Goal: Task Accomplishment & Management: Manage account settings

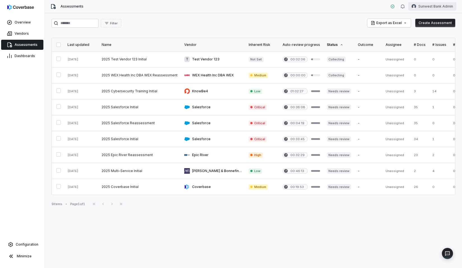
click at [443, 6] on html "Overview Vendors Assessments Dashboards Configuration Minimize Assessments Sunw…" at bounding box center [231, 134] width 462 height 268
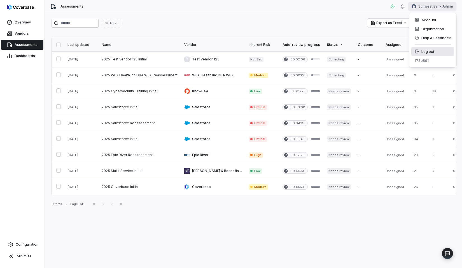
click at [431, 52] on div "Log out" at bounding box center [433, 51] width 43 height 9
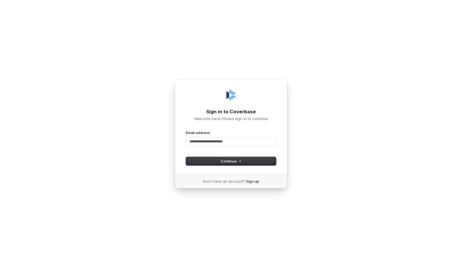
click at [261, 134] on div "Email address" at bounding box center [231, 132] width 90 height 5
click at [268, 148] on nordpass-icon at bounding box center [231, 148] width 90 height 0
click at [263, 148] on nordpass-icon at bounding box center [231, 148] width 90 height 0
click at [288, 133] on div "Sign in to Coverbase Welcome back! Please sign in to continue Email address Pas…" at bounding box center [231, 134] width 462 height 268
click at [268, 148] on nordpass-icon at bounding box center [231, 148] width 90 height 0
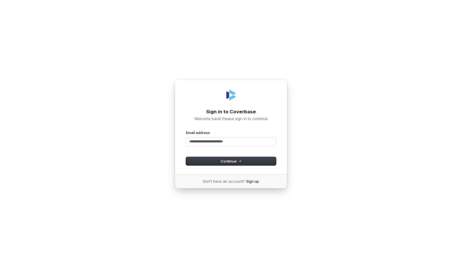
click at [289, 136] on div "Sign in to Coverbase Welcome back! Please sign in to continue Email address Pas…" at bounding box center [231, 134] width 462 height 268
click at [220, 142] on input "Email address" at bounding box center [231, 142] width 90 height 8
paste input "**********"
click at [207, 158] on button "Continue" at bounding box center [231, 161] width 90 height 8
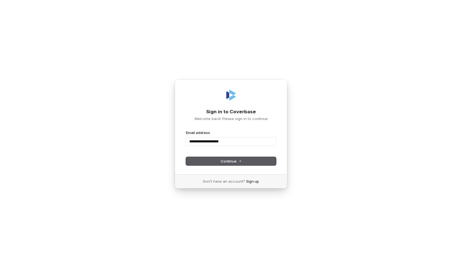
type input "**********"
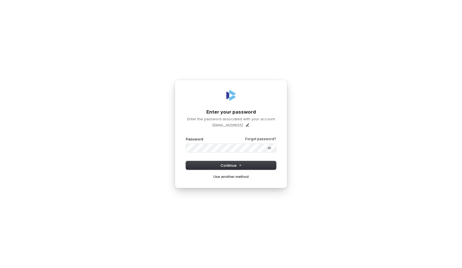
click at [267, 152] on nordpass-icon at bounding box center [231, 152] width 90 height 0
click at [236, 162] on button "Continue" at bounding box center [231, 165] width 90 height 8
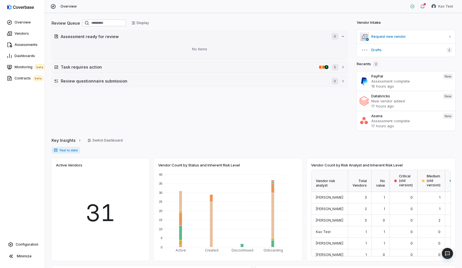
click at [0, 268] on nordpass-portal at bounding box center [0, 268] width 0 height 0
click at [426, 4] on div "button" at bounding box center [425, 4] width 2 height 2
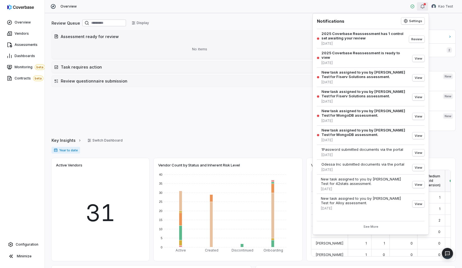
click at [254, 16] on div "Review Queue Display Assessment ready for review 0 No items Task requires actio…" at bounding box center [253, 140] width 417 height 255
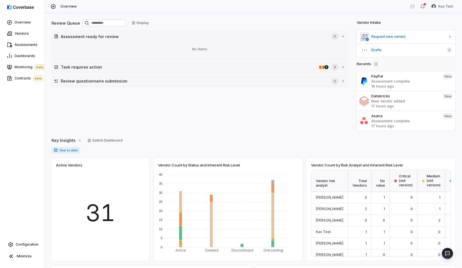
click at [165, 94] on div "Review Queue Display Assessment ready for review 0 No items Task requires actio…" at bounding box center [200, 75] width 296 height 112
click at [31, 34] on link "Vendors" at bounding box center [22, 34] width 42 height 10
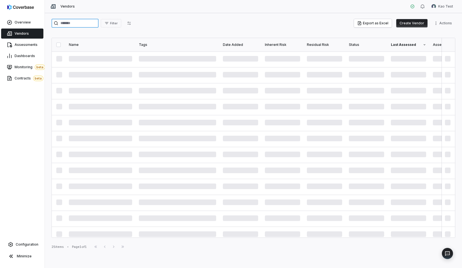
click at [96, 19] on input "search" at bounding box center [75, 23] width 47 height 9
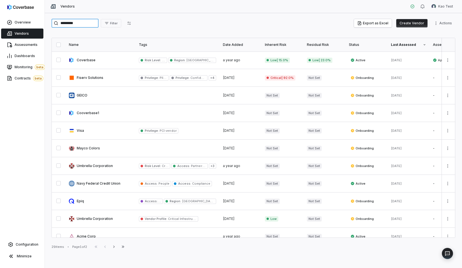
type input "*********"
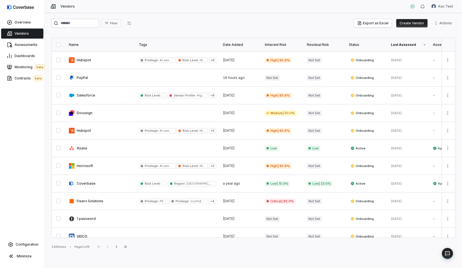
click at [168, 22] on div "Filter Export as Excel Create Vendor Actions" at bounding box center [254, 23] width 404 height 9
click at [90, 20] on input "search" at bounding box center [75, 23] width 47 height 9
type input "*********"
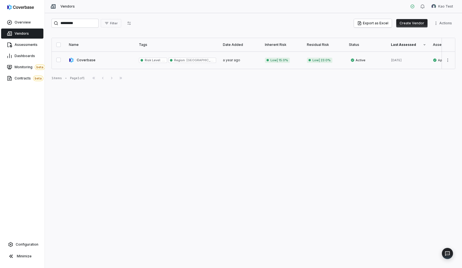
click at [110, 62] on link at bounding box center [101, 60] width 70 height 17
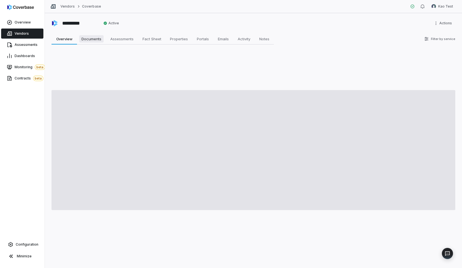
click at [93, 44] on link "Documents Documents" at bounding box center [91, 38] width 29 height 11
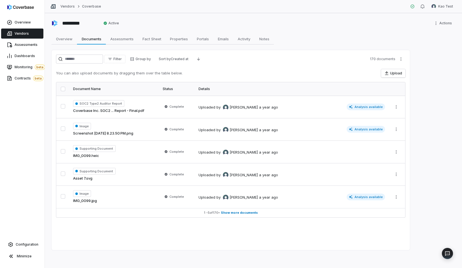
click at [32, 32] on link "Vendors" at bounding box center [22, 34] width 42 height 10
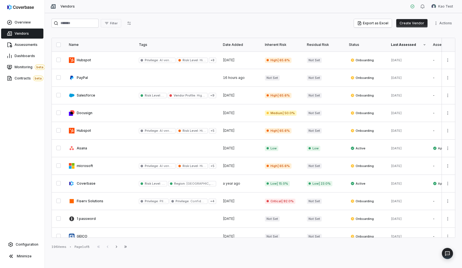
click at [415, 23] on button "Create Vendor" at bounding box center [411, 23] width 31 height 8
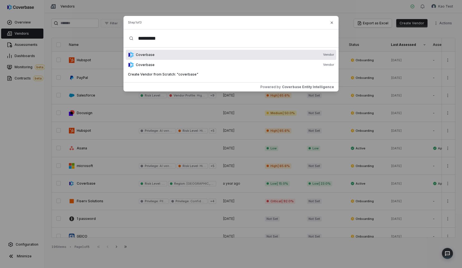
type input "*********"
click at [160, 55] on div "Coverbase Vendor" at bounding box center [235, 55] width 198 height 4
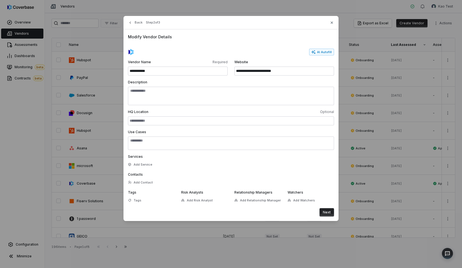
type input "**********"
click at [271, 74] on input "**********" at bounding box center [284, 71] width 100 height 9
click at [274, 78] on form "**********" at bounding box center [231, 133] width 206 height 168
click at [327, 211] on button "Next" at bounding box center [327, 212] width 15 height 8
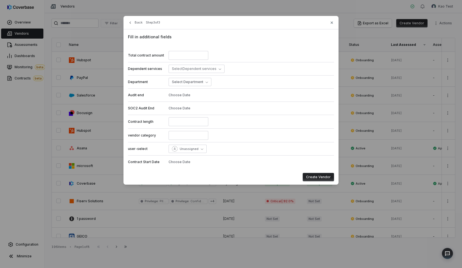
click at [323, 178] on button "Create Vendor" at bounding box center [318, 177] width 31 height 8
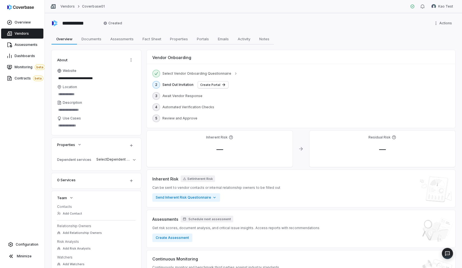
click at [81, 45] on div "**********" at bounding box center [253, 140] width 417 height 255
click at [92, 39] on span "Documents" at bounding box center [91, 38] width 24 height 7
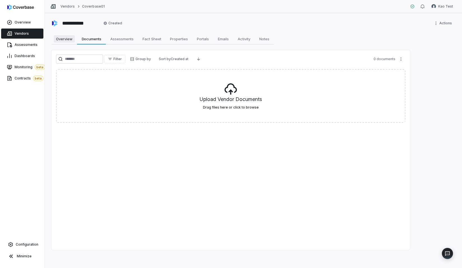
click at [69, 40] on span "Overview" at bounding box center [64, 38] width 21 height 7
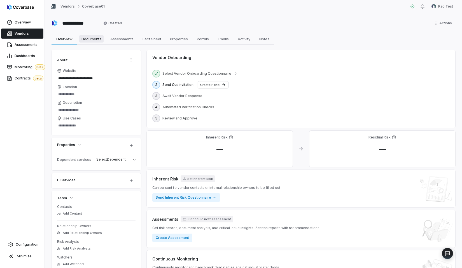
type textarea "*"
click at [33, 34] on link "Vendors" at bounding box center [22, 34] width 42 height 10
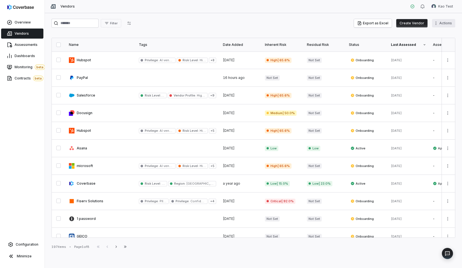
click at [452, 24] on html "Overview Vendors Assessments Dashboards Monitoring beta Contracts beta Configur…" at bounding box center [231, 134] width 462 height 268
click at [409, 44] on div "Bulk Upload Vendor Documents" at bounding box center [419, 44] width 68 height 9
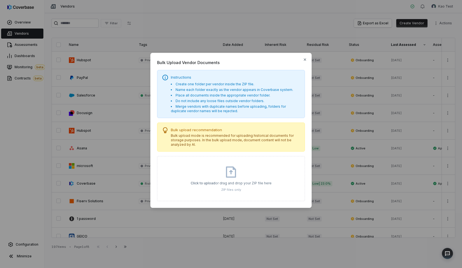
click at [196, 160] on div "Click to upload or drag and drop your ZIP file here ZIP files only" at bounding box center [231, 178] width 148 height 45
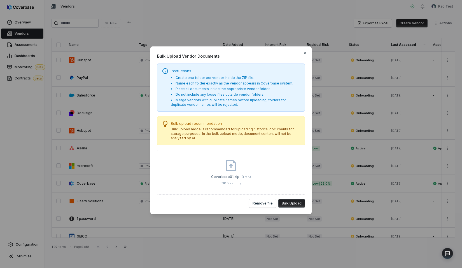
click at [292, 206] on button "Bulk Upload" at bounding box center [291, 203] width 27 height 8
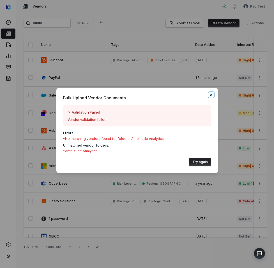
click at [212, 94] on icon "button" at bounding box center [211, 95] width 4 height 4
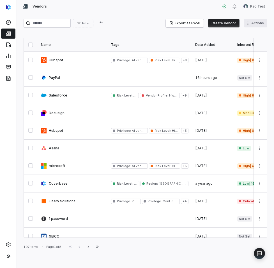
click at [255, 25] on html "Vendors Kao Test Filter Export as Excel Create Vendor Actions Name Tags Date Ad…" at bounding box center [137, 134] width 274 height 268
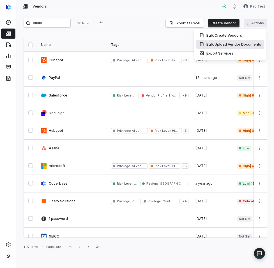
click at [249, 45] on div "Bulk Upload Vendor Documents" at bounding box center [230, 44] width 68 height 9
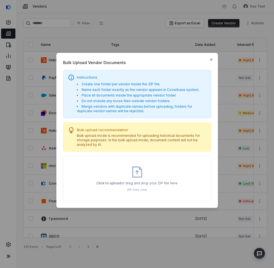
click at [174, 170] on div "Click to upload or drag and drop your ZIP file here ZIP files only" at bounding box center [136, 179] width 81 height 27
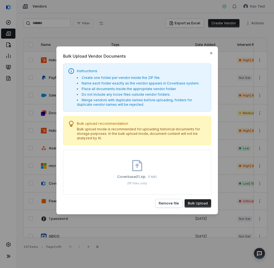
click at [197, 203] on button "Bulk Upload" at bounding box center [197, 203] width 27 height 8
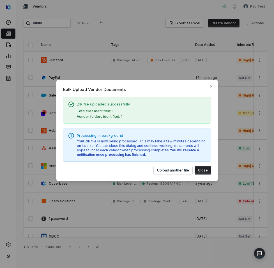
click at [198, 170] on button "Close" at bounding box center [202, 170] width 17 height 8
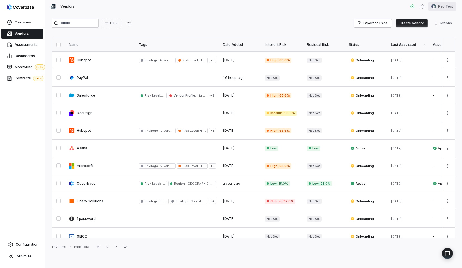
click at [437, 6] on html "Overview Vendors Assessments Dashboards Monitoring beta Contracts beta Configur…" at bounding box center [231, 134] width 462 height 268
click at [427, 8] on html "Overview Vendors Assessments Dashboards Monitoring beta Contracts beta Configur…" at bounding box center [231, 134] width 462 height 268
click at [423, 8] on icon "button" at bounding box center [423, 6] width 4 height 4
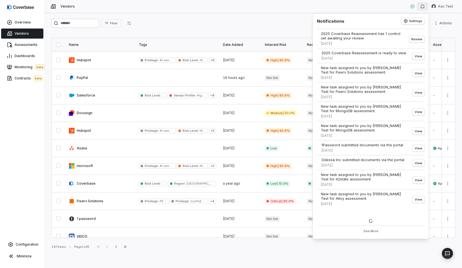
click at [264, 28] on div "Filter Export as Excel Create Vendor Actions" at bounding box center [254, 24] width 404 height 11
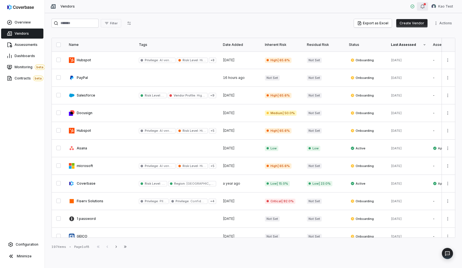
click at [424, 8] on icon "button" at bounding box center [423, 6] width 4 height 4
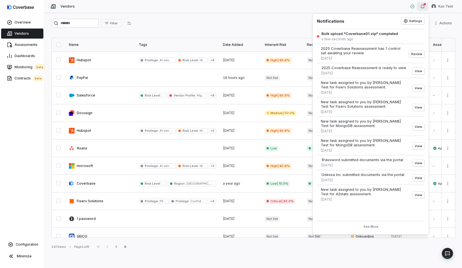
click at [384, 36] on div "Bulk upload "Coverbase01.zip" completed" at bounding box center [360, 33] width 77 height 4
click at [227, 29] on div "Filter Export as Excel Create Vendor Actions" at bounding box center [254, 24] width 404 height 11
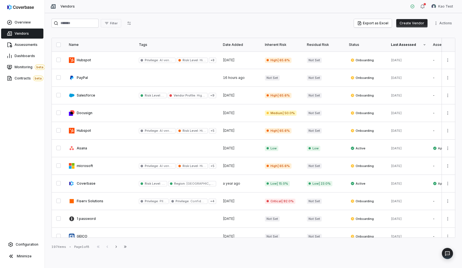
click at [98, 29] on div "Filter Export as Excel Create Vendor Actions" at bounding box center [254, 24] width 404 height 11
click at [89, 25] on input "search" at bounding box center [75, 23] width 47 height 9
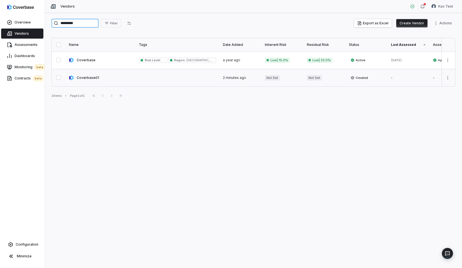
type input "*********"
click at [109, 73] on link at bounding box center [101, 77] width 70 height 17
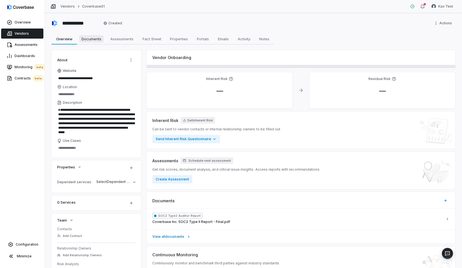
click at [91, 36] on span "Documents" at bounding box center [91, 38] width 24 height 7
type textarea "*"
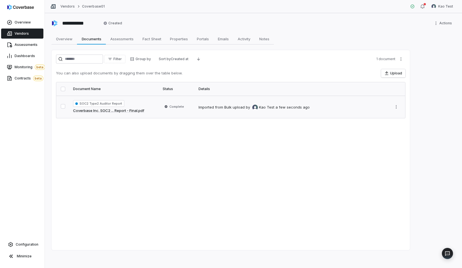
click at [168, 112] on td "Complete" at bounding box center [177, 107] width 36 height 22
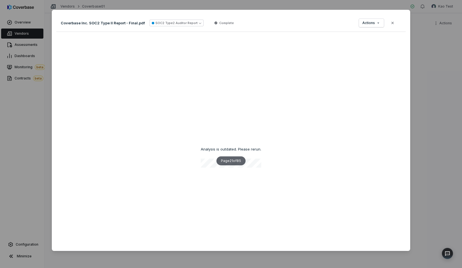
scroll to position [2421, 0]
click at [431, 59] on div "Document Preview Coverbase Inc. SOC2 Type II Report - Final.pdf SOC2 Type2 Audi…" at bounding box center [231, 134] width 462 height 267
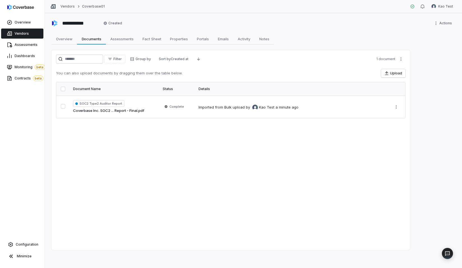
click at [179, 118] on div "Filter Group by Sort by Created at 1 document You can also upload documents by …" at bounding box center [231, 150] width 359 height 200
click at [184, 113] on td "Complete" at bounding box center [177, 107] width 36 height 22
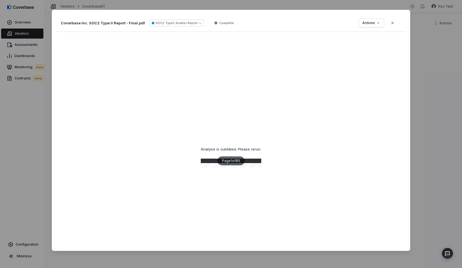
click at [438, 62] on div "Document Preview Coverbase Inc. SOC2 Type II Report - Final.pdf SOC2 Type2 Audi…" at bounding box center [231, 134] width 462 height 267
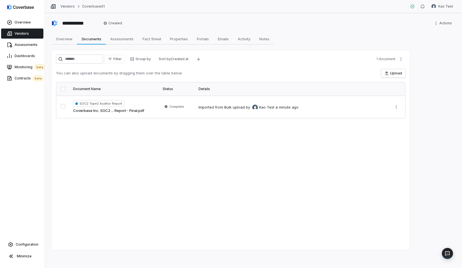
click at [118, 128] on div "Filter Group by Sort by Created at 1 document You can also upload documents by …" at bounding box center [231, 150] width 359 height 200
click at [443, 22] on html "**********" at bounding box center [231, 134] width 462 height 268
click at [426, 46] on div "Delete" at bounding box center [435, 44] width 36 height 9
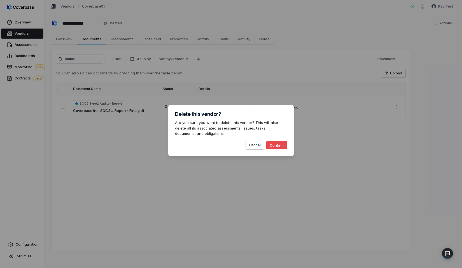
click at [275, 144] on button "Confirm" at bounding box center [276, 145] width 21 height 8
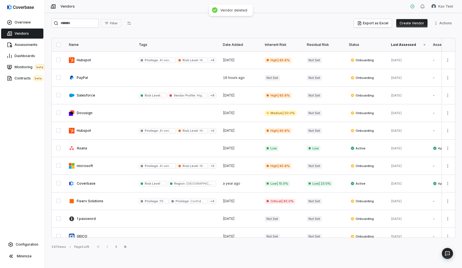
click at [189, 28] on div "Filter Export as Excel Create Vendor Actions" at bounding box center [254, 24] width 404 height 11
click at [108, 107] on link at bounding box center [101, 113] width 70 height 17
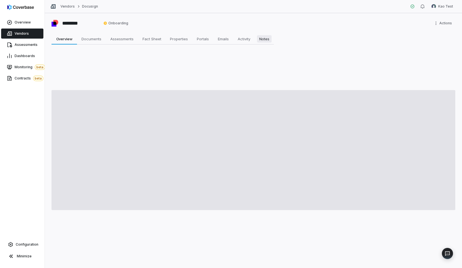
click at [263, 41] on span "Notes" at bounding box center [264, 38] width 15 height 7
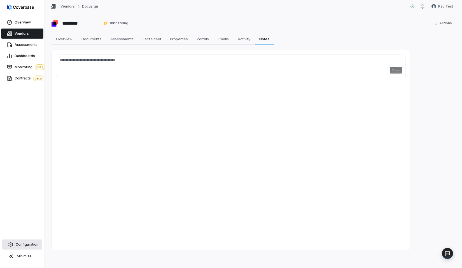
click at [31, 242] on link "Configuration" at bounding box center [22, 245] width 40 height 10
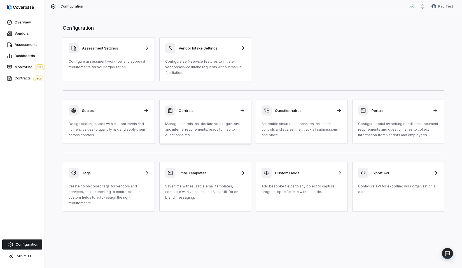
click at [206, 130] on p "Manage controls that declare your regulatory and internal requirements, ready t…" at bounding box center [205, 129] width 80 height 17
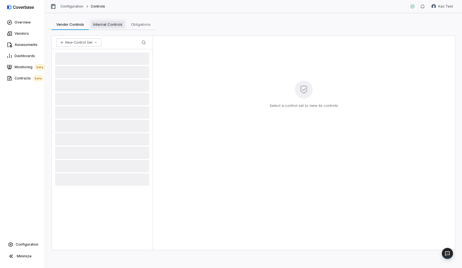
click at [109, 26] on span "Internal Controls" at bounding box center [108, 24] width 34 height 7
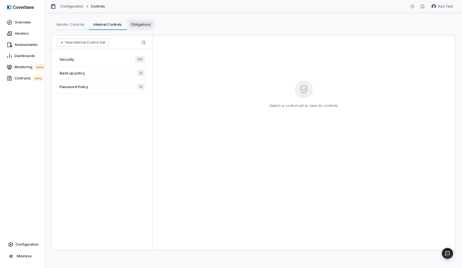
click at [143, 21] on span "Obligations" at bounding box center [141, 24] width 24 height 7
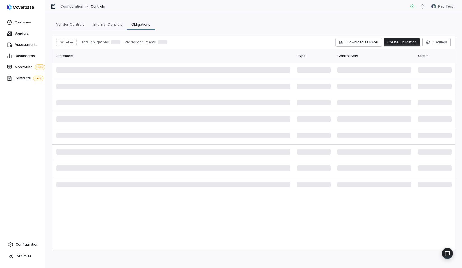
click at [69, 16] on div "Vendor Controls Vendor Controls Internal Controls Internal Controls Obligations…" at bounding box center [253, 140] width 417 height 255
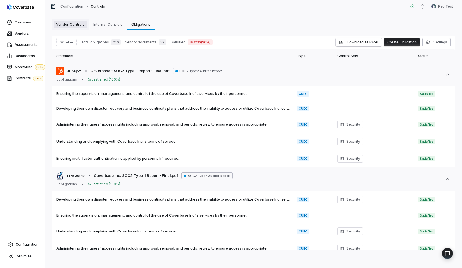
click at [71, 24] on span "Vendor Controls" at bounding box center [70, 24] width 33 height 7
